Goal: Register for event/course

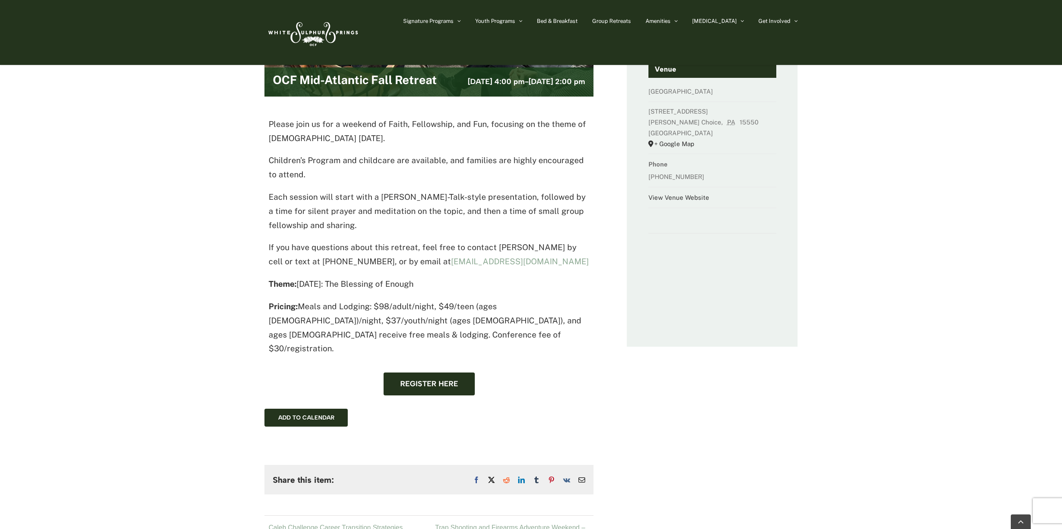
scroll to position [250, 0]
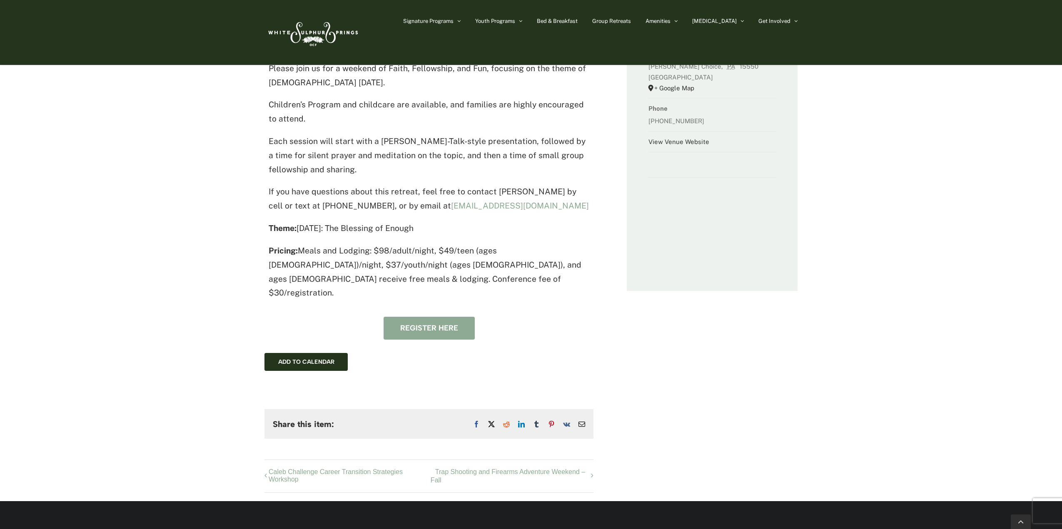
click at [427, 324] on span "Register here" at bounding box center [429, 328] width 58 height 9
click at [299, 28] on img at bounding box center [312, 32] width 96 height 39
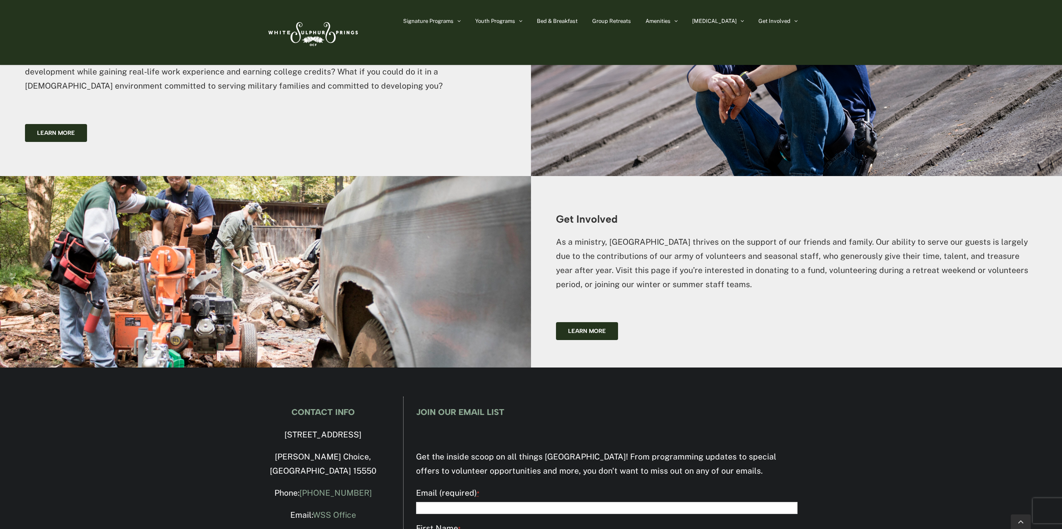
scroll to position [2170, 0]
